Goal: Task Accomplishment & Management: Use online tool/utility

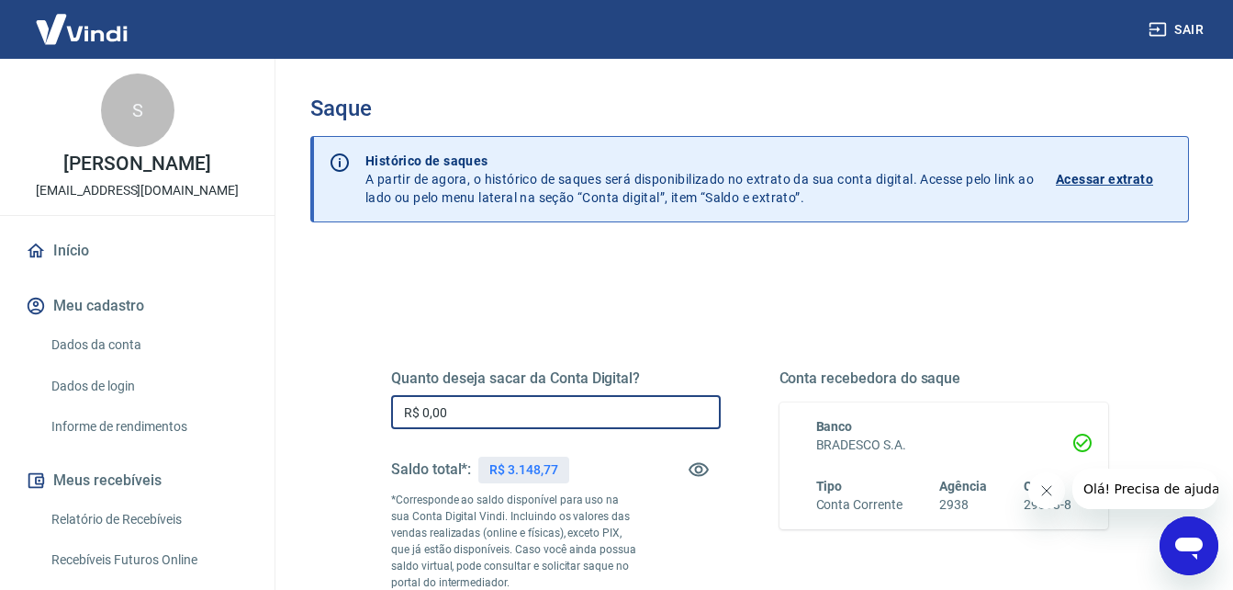
click at [486, 424] on input "R$ 0,00" at bounding box center [556, 412] width 330 height 34
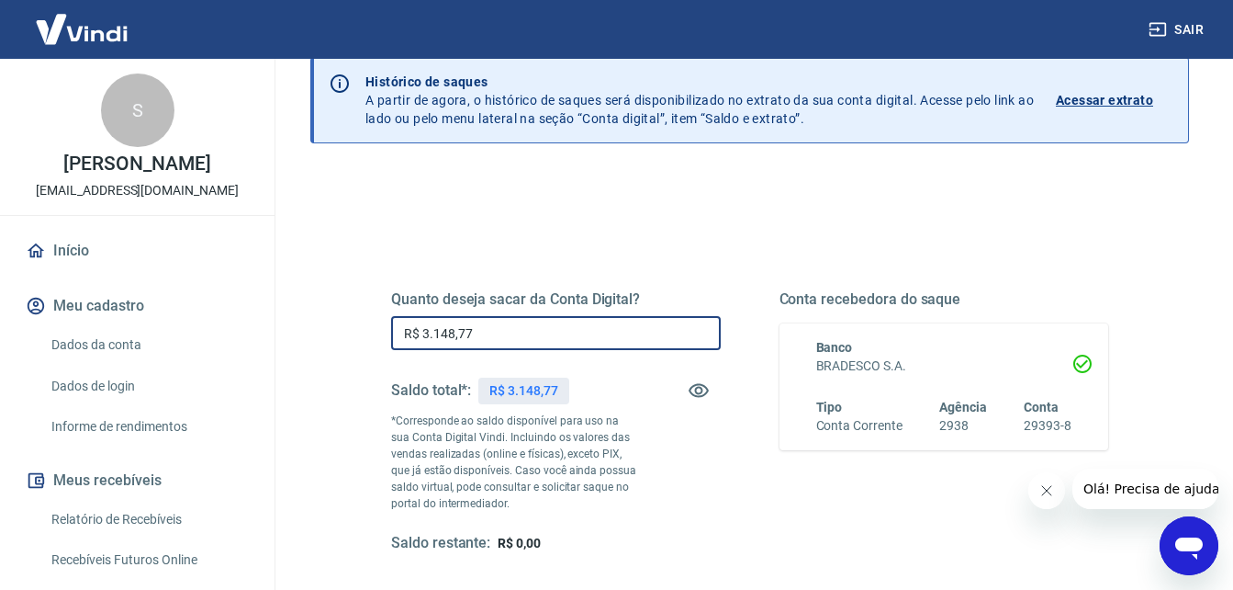
scroll to position [184, 0]
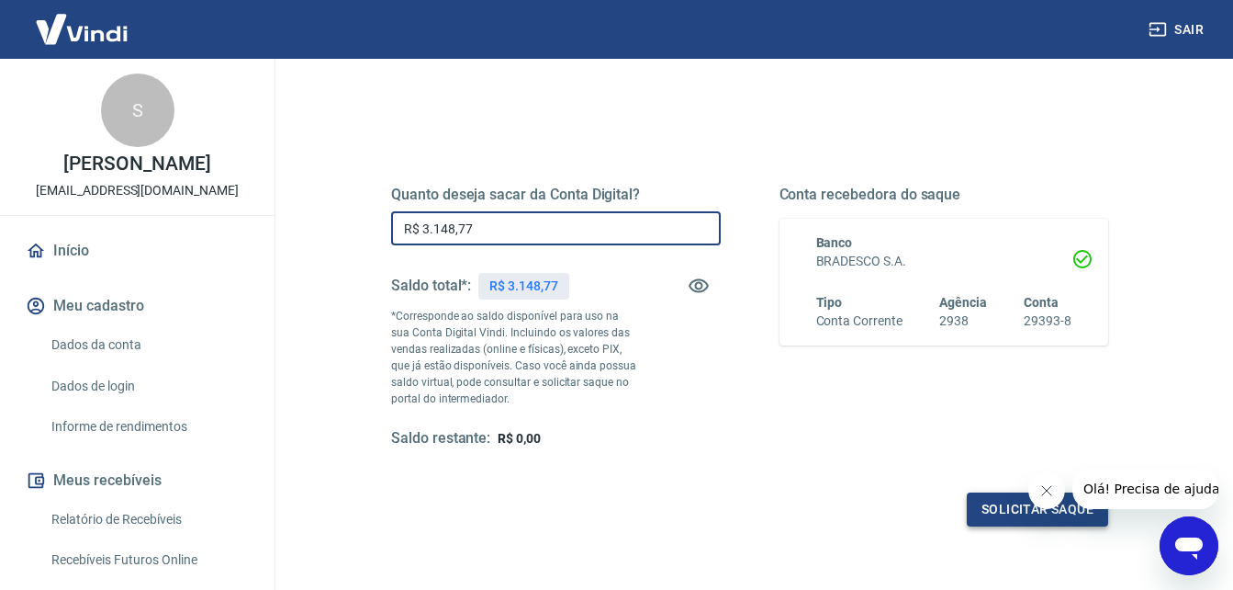
type input "R$ 3.148,77"
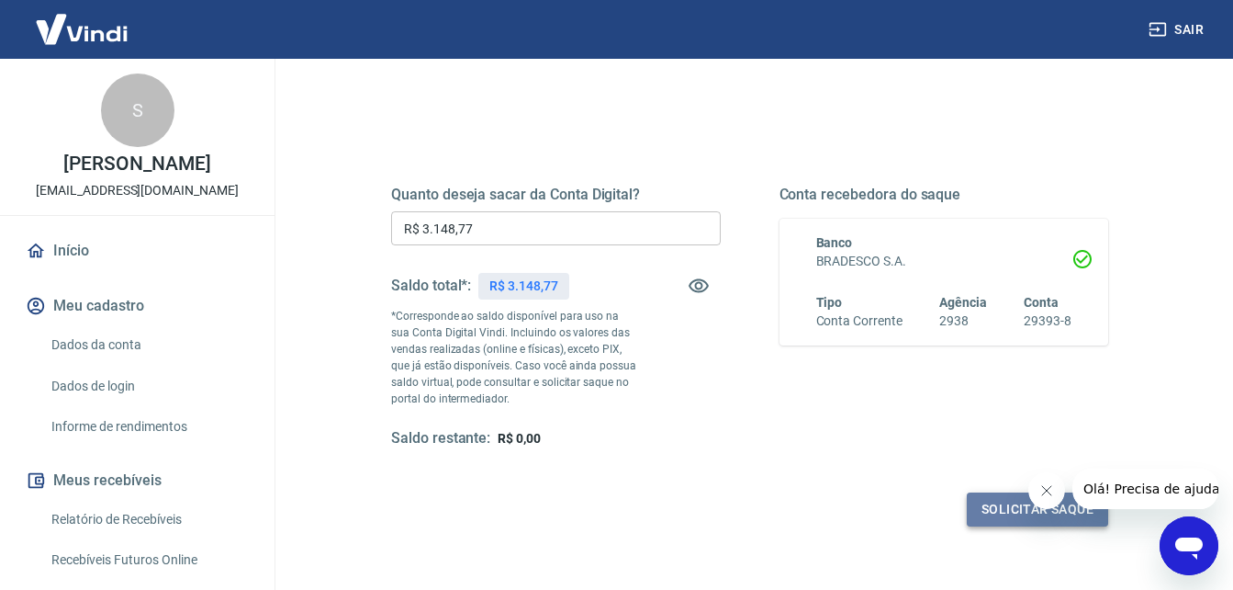
click at [993, 503] on button "Solicitar saque" at bounding box center [1037, 509] width 141 height 34
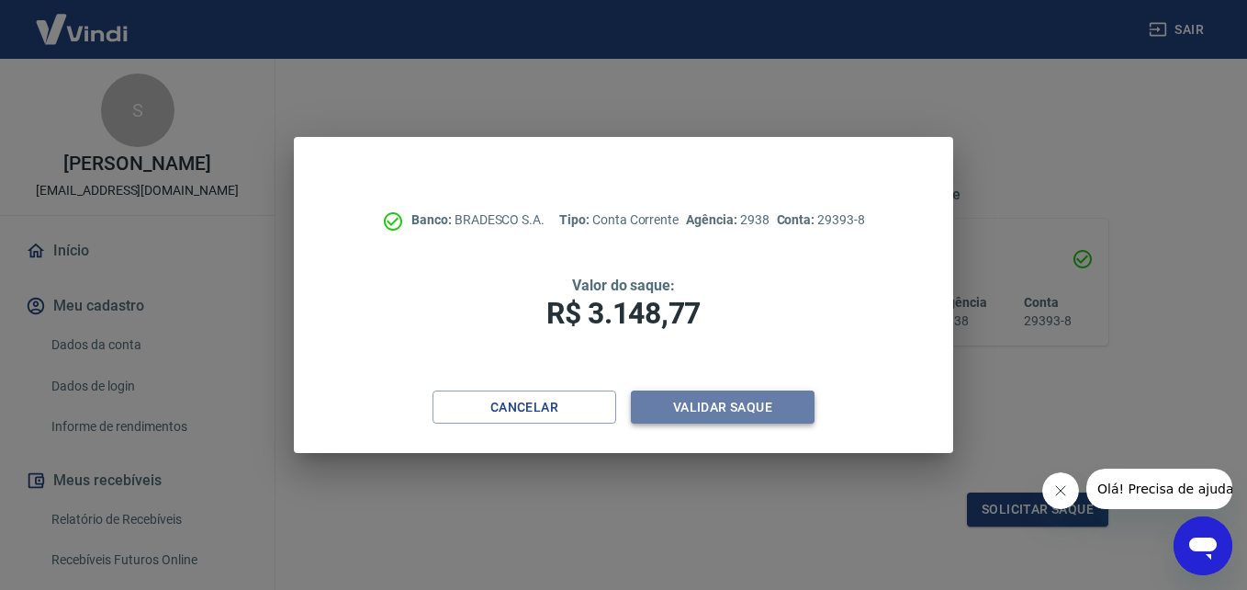
click at [767, 403] on button "Validar saque" at bounding box center [723, 407] width 184 height 34
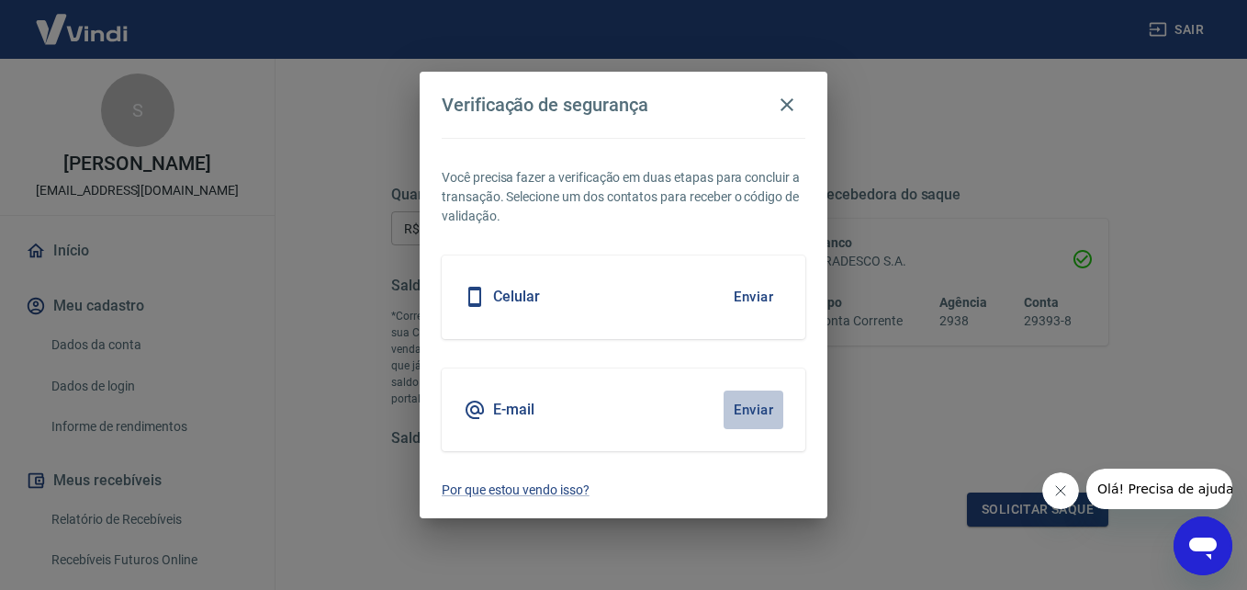
click at [744, 411] on button "Enviar" at bounding box center [754, 409] width 60 height 39
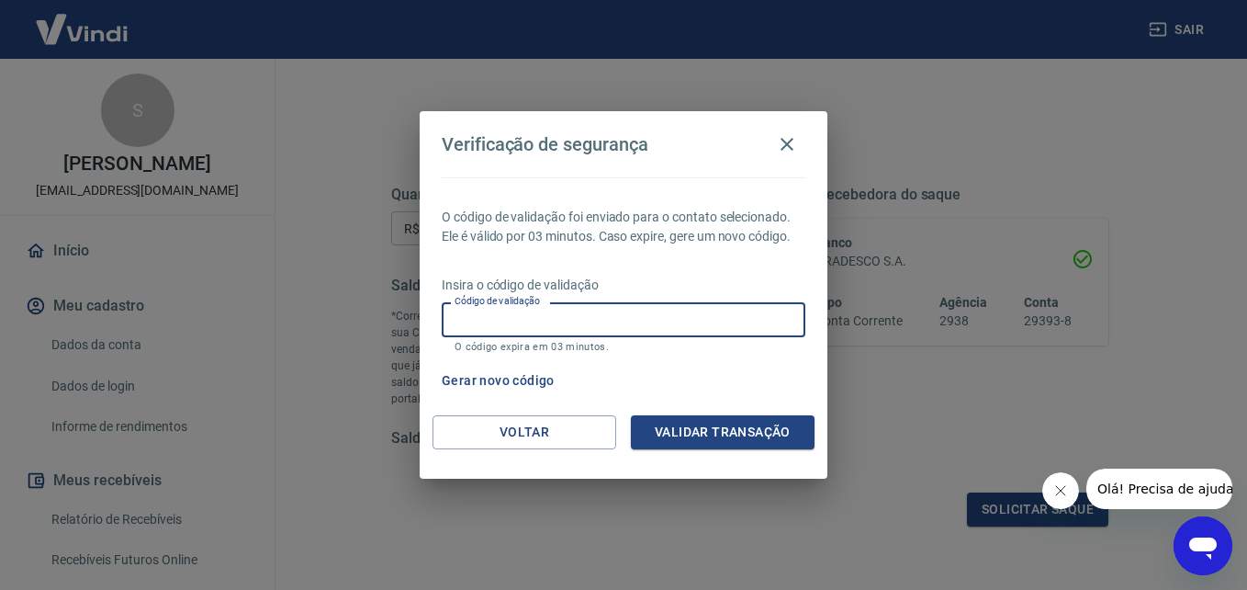
click at [493, 310] on div "Código de validação Código de validação O código expira em 03 minutos." at bounding box center [624, 327] width 364 height 50
type input "702912"
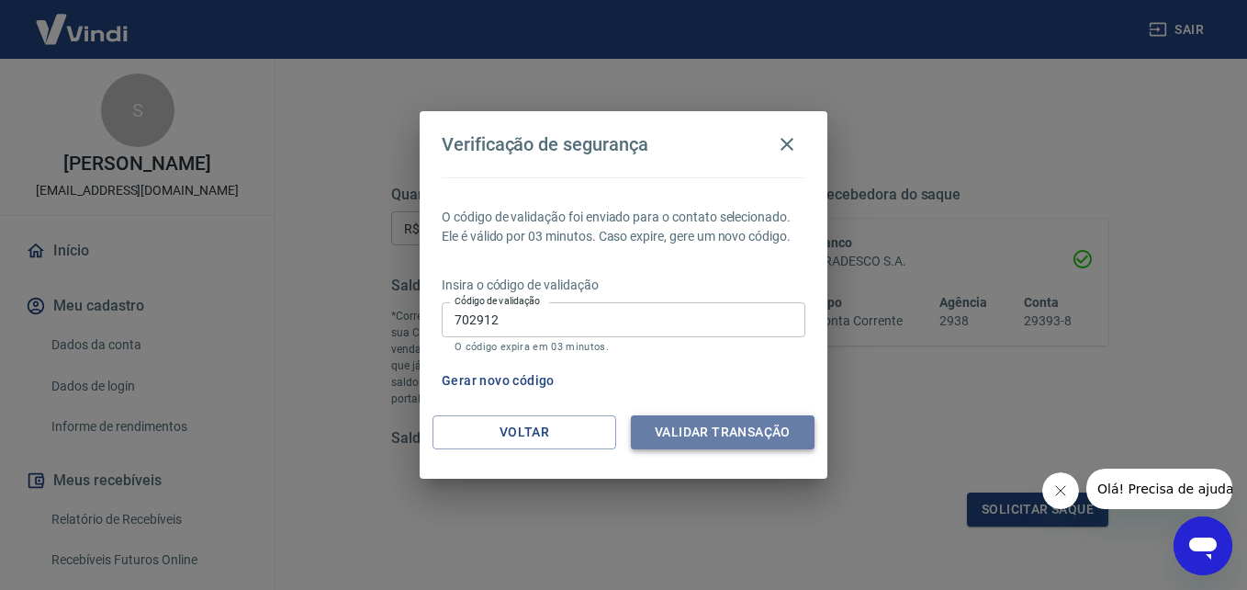
click at [725, 433] on button "Validar transação" at bounding box center [723, 432] width 184 height 34
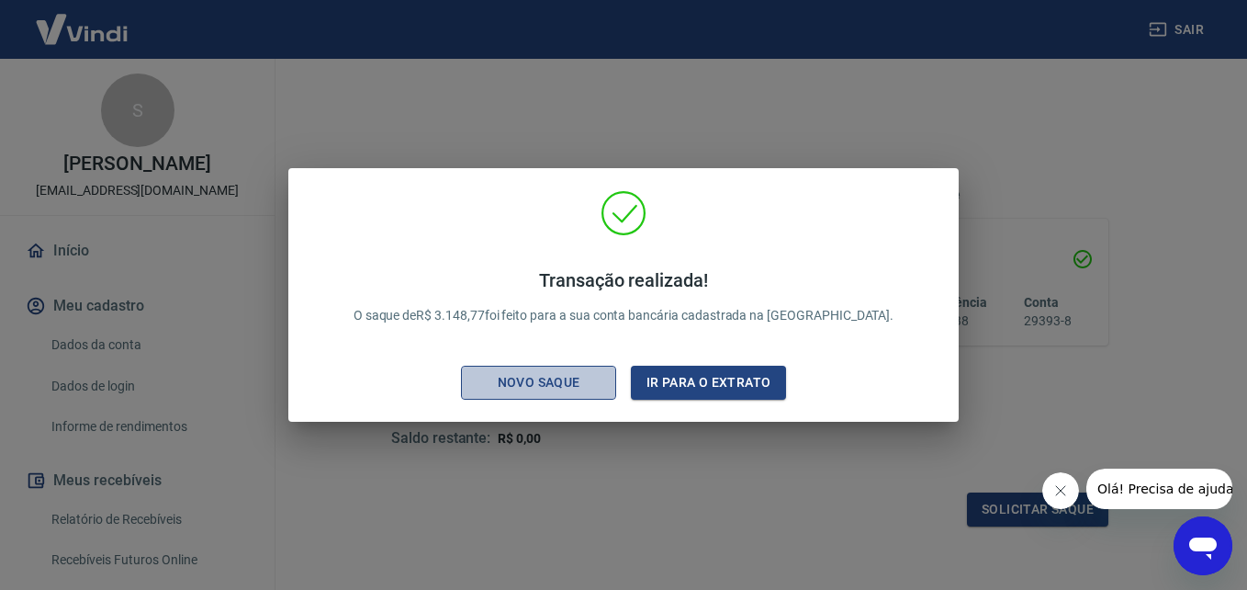
click at [569, 388] on div "Novo saque" at bounding box center [539, 382] width 127 height 23
